Goal: Task Accomplishment & Management: Complete application form

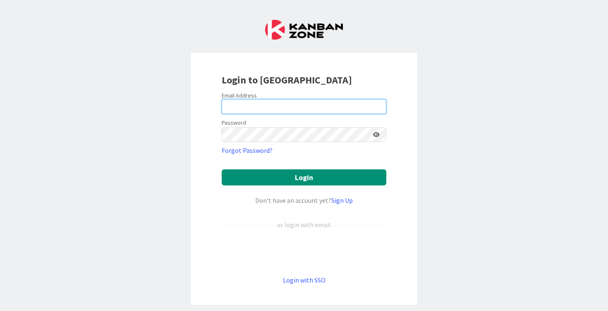
click at [256, 109] on input "email" at bounding box center [304, 106] width 165 height 15
type input "[PERSON_NAME][EMAIL_ADDRESS][PERSON_NAME][DOMAIN_NAME]"
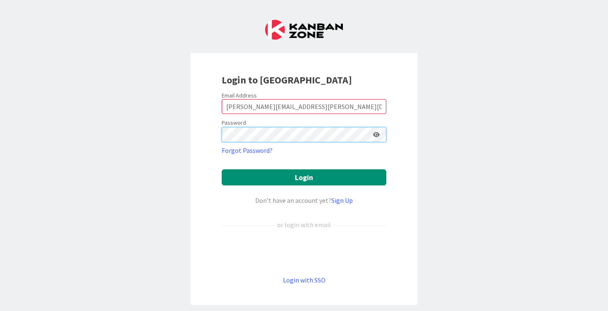
click at [222, 170] on button "Login" at bounding box center [304, 178] width 165 height 16
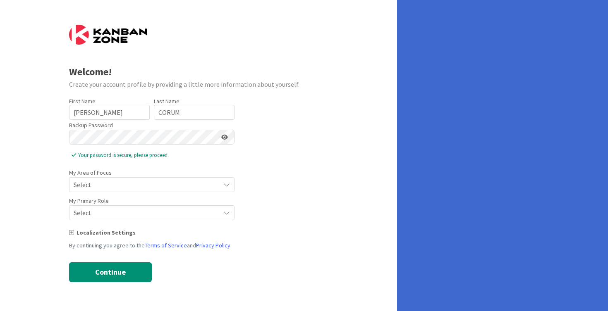
click at [50, 148] on div "Welcome! Create your account profile by providing a little more information abo…" at bounding box center [198, 155] width 397 height 311
click at [114, 186] on span "Select" at bounding box center [145, 185] width 142 height 12
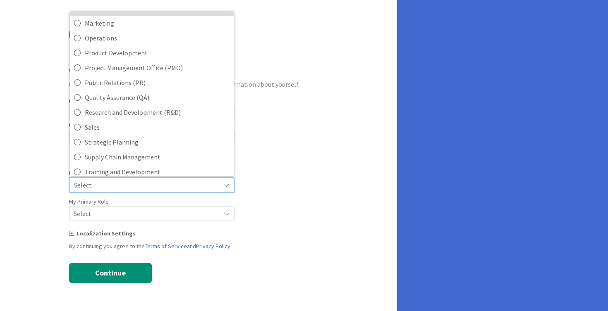
scroll to position [184, 0]
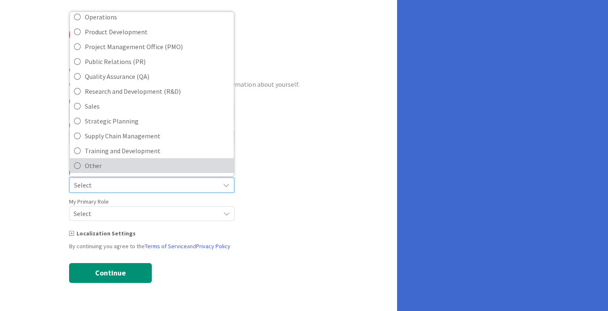
click at [120, 165] on span "Other" at bounding box center [157, 166] width 145 height 12
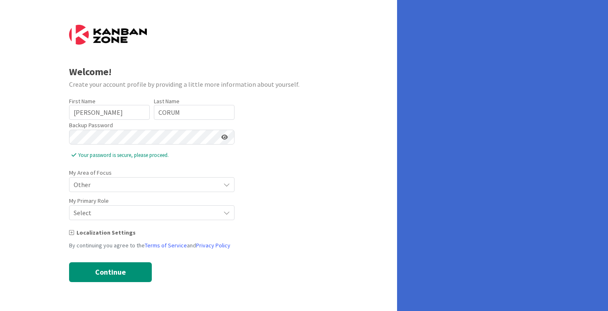
click at [108, 191] on span "Select" at bounding box center [145, 185] width 142 height 12
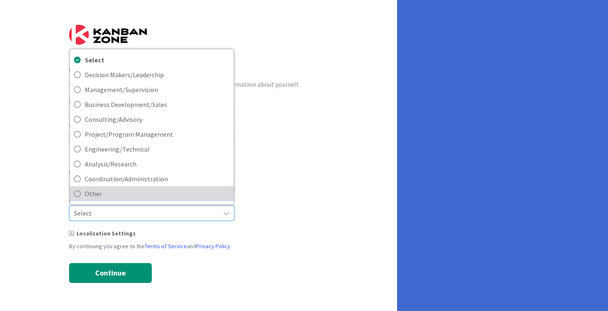
click at [108, 195] on span "Other" at bounding box center [157, 194] width 145 height 12
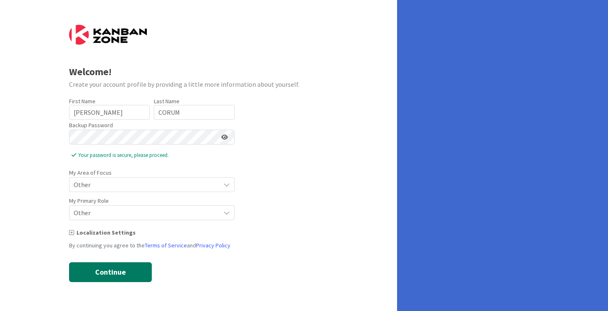
click at [110, 277] on button "Continue" at bounding box center [110, 273] width 83 height 20
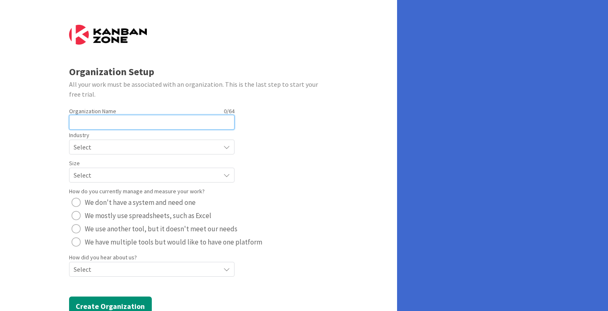
click at [116, 126] on input "text" at bounding box center [151, 122] width 165 height 15
type input "Halls High School"
click at [119, 145] on span "Select" at bounding box center [145, 147] width 142 height 12
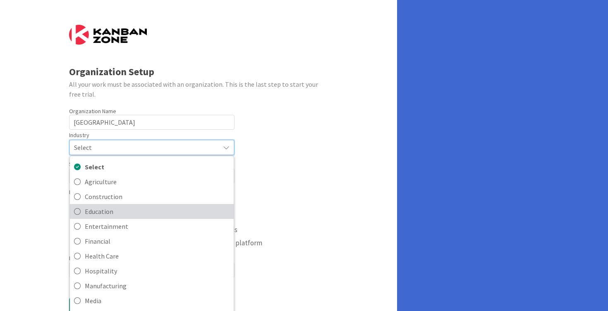
click at [109, 209] on span "Education" at bounding box center [157, 212] width 145 height 12
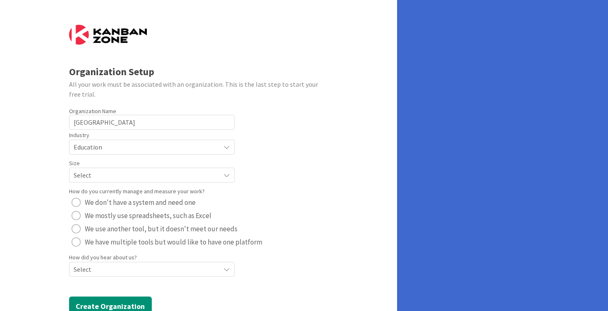
click at [108, 153] on span "Select" at bounding box center [145, 147] width 142 height 12
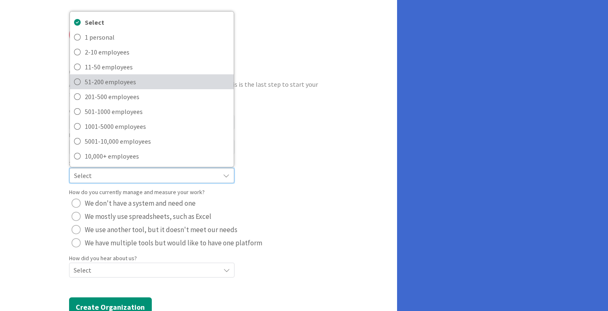
click at [119, 76] on span "51-200 employees" at bounding box center [157, 82] width 145 height 12
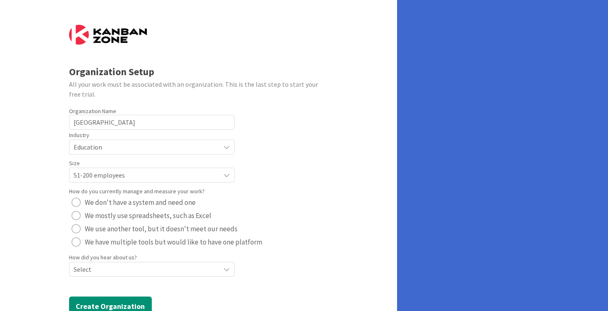
scroll to position [25, 0]
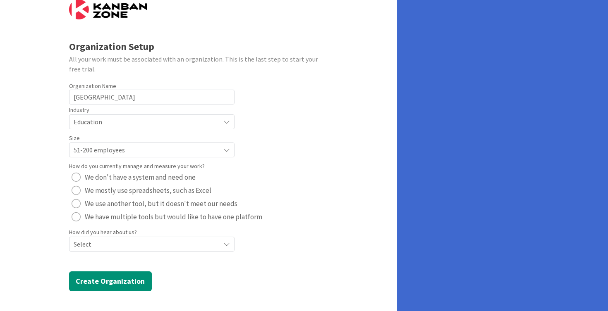
click at [89, 128] on span "Select" at bounding box center [145, 122] width 142 height 12
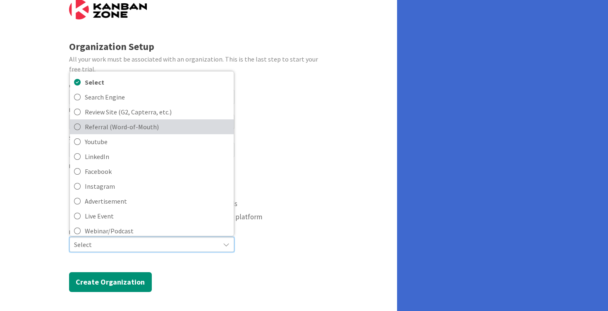
click at [104, 133] on span "Referral (Word-of-Mouth)" at bounding box center [157, 127] width 145 height 12
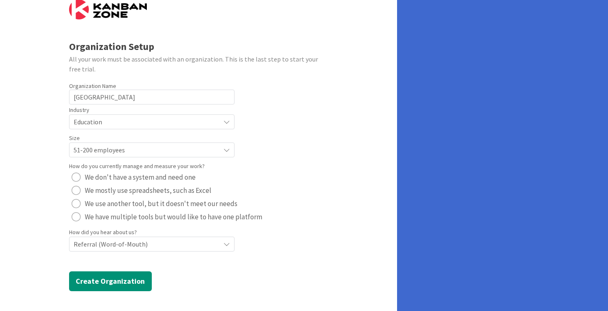
scroll to position [26, 0]
click at [76, 190] on div "radio" at bounding box center [76, 190] width 9 height 9
click at [103, 273] on button "Create Organization" at bounding box center [110, 281] width 83 height 20
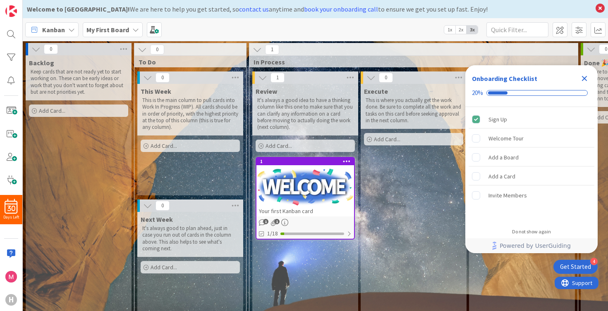
click at [584, 79] on icon "Close Checklist" at bounding box center [584, 78] width 5 height 5
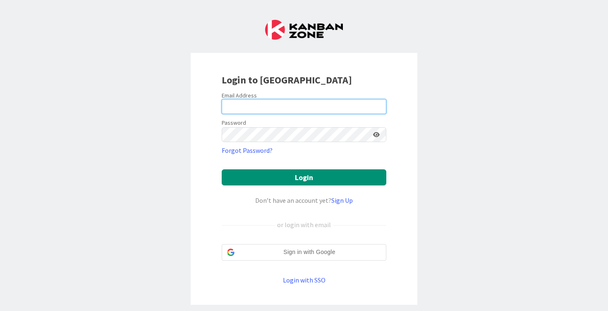
type input "[PERSON_NAME][EMAIL_ADDRESS][PERSON_NAME][DOMAIN_NAME]"
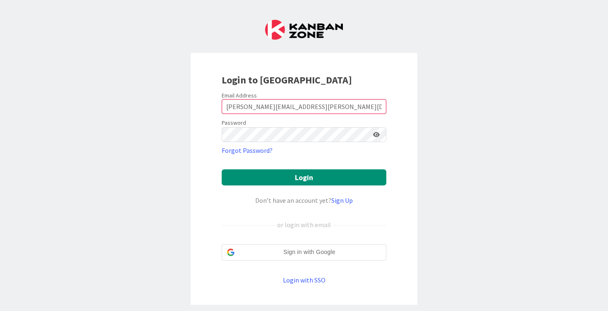
click at [291, 92] on div "Email Address" at bounding box center [304, 95] width 165 height 7
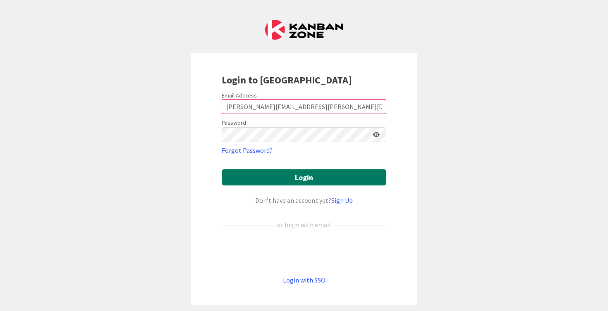
click at [316, 172] on button "Login" at bounding box center [304, 178] width 165 height 16
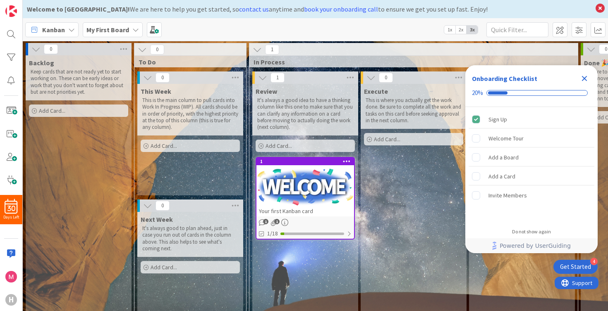
click at [582, 76] on icon "Close Checklist" at bounding box center [584, 78] width 5 height 5
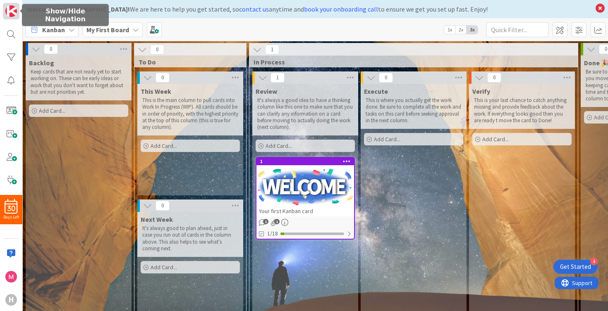
click at [13, 7] on img at bounding box center [11, 11] width 12 height 12
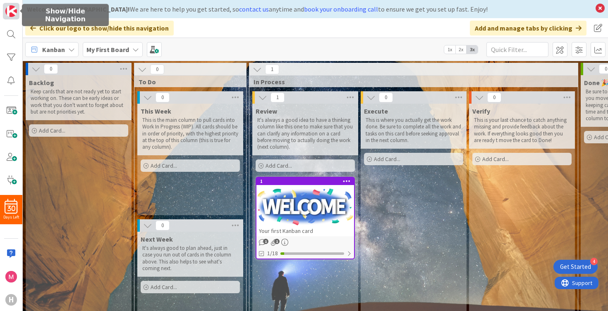
click at [13, 7] on img at bounding box center [11, 11] width 12 height 12
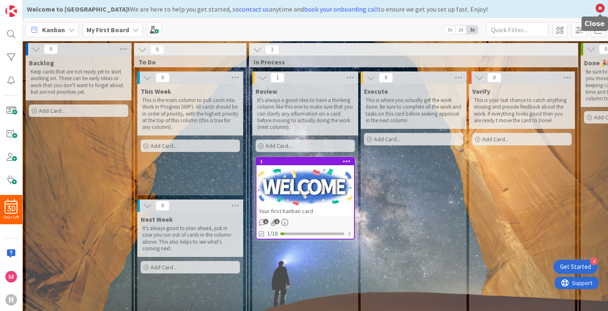
click at [597, 7] on icon at bounding box center [600, 8] width 11 height 12
